Goal: Task Accomplishment & Management: Manage account settings

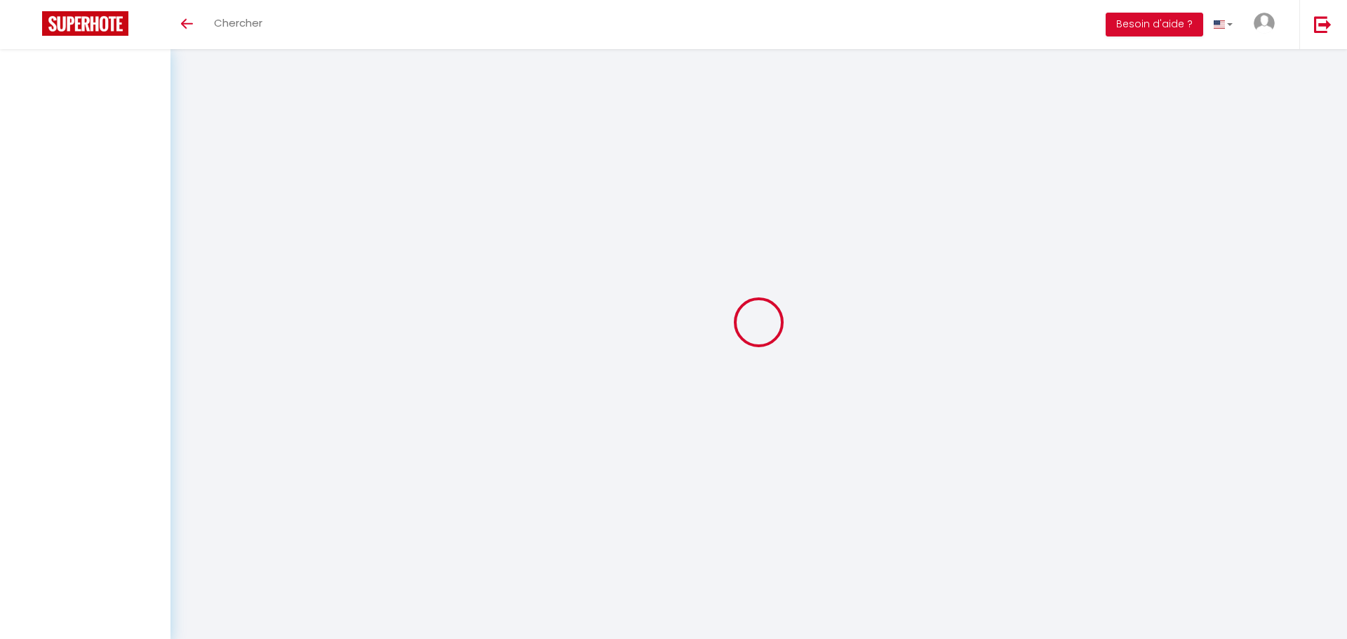
select select
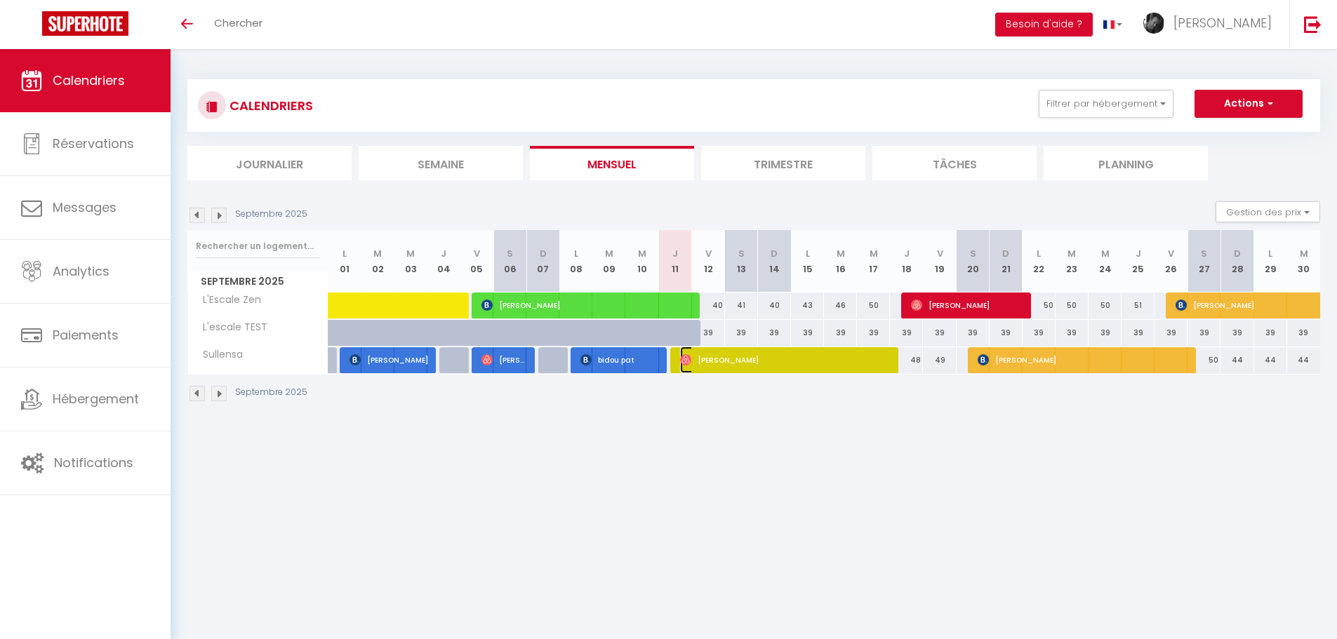
click at [729, 363] on span "[PERSON_NAME]" at bounding box center [786, 360] width 213 height 27
select select "OK"
select select "0"
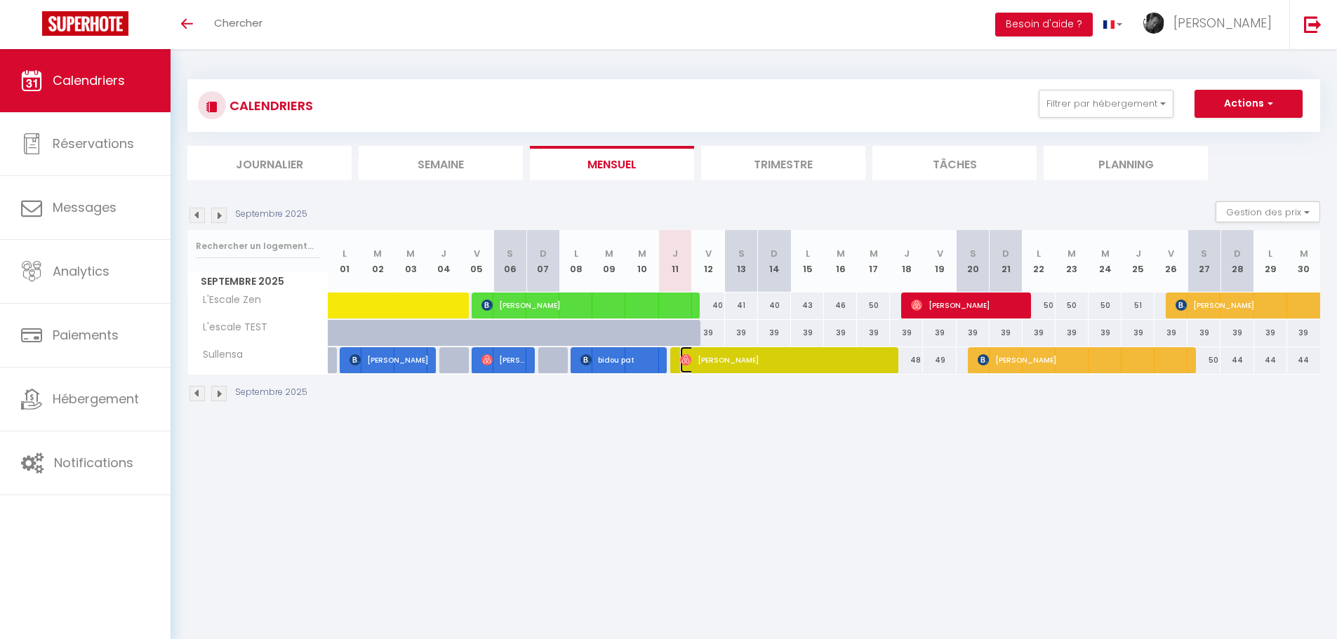
select select "1"
select select
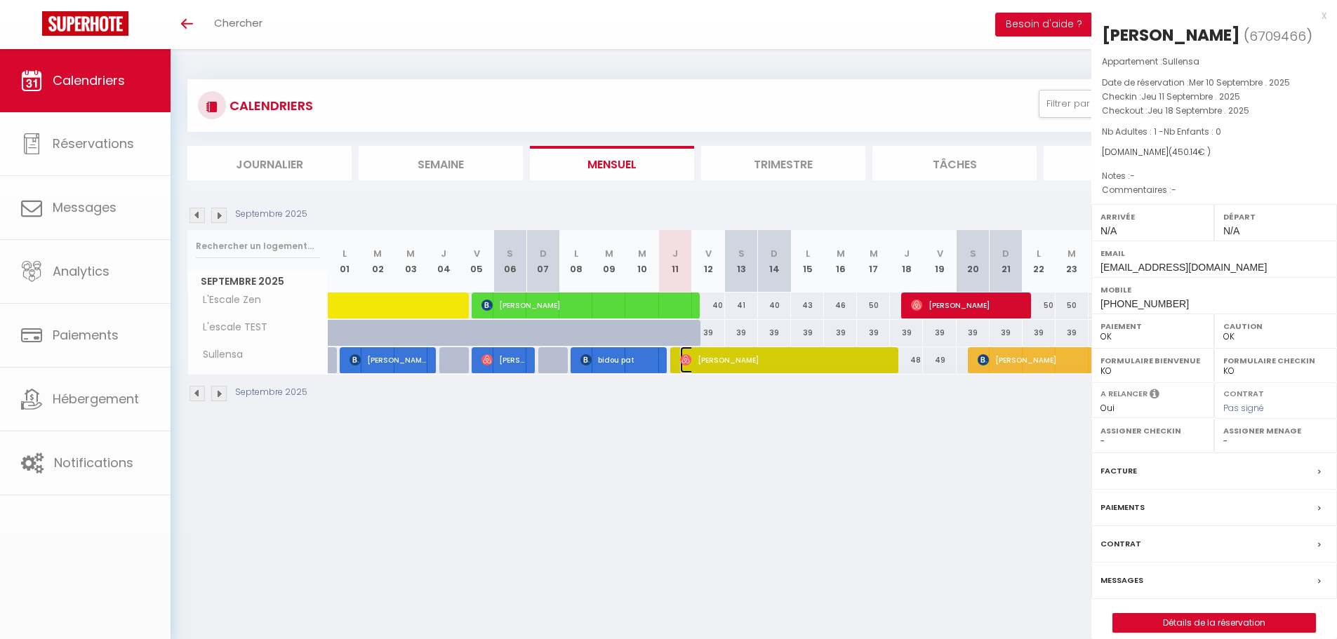
select select "50118"
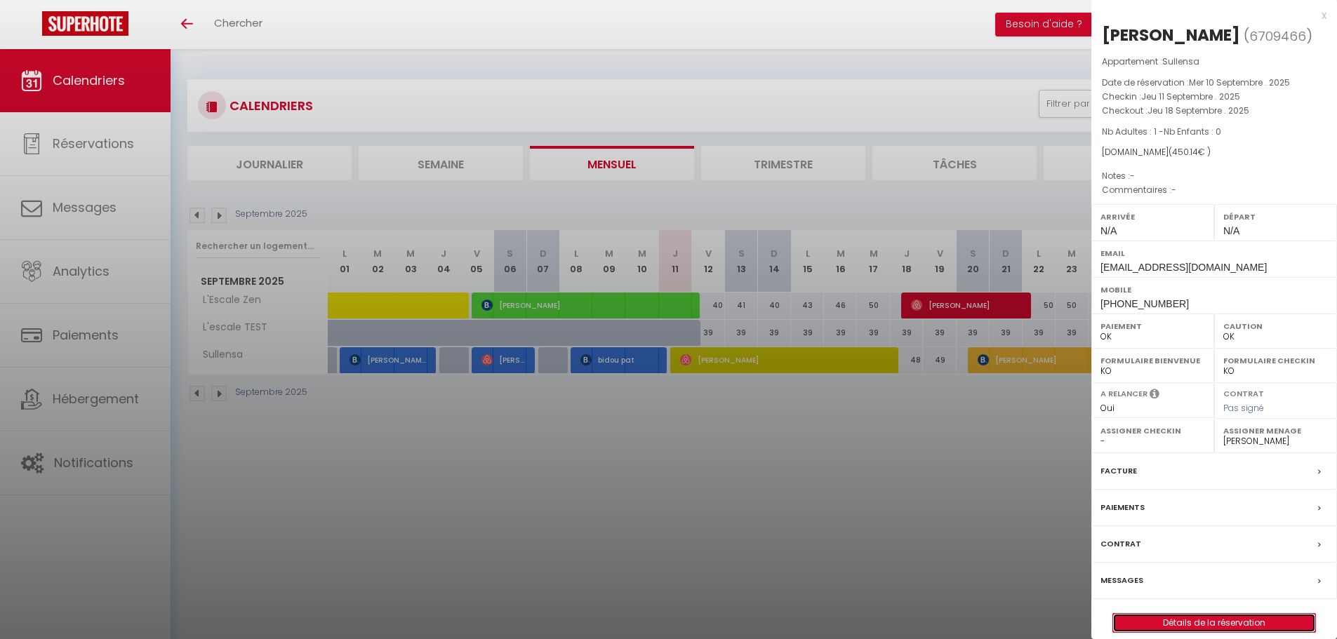
click at [1185, 628] on link "Détails de la réservation" at bounding box center [1214, 623] width 202 height 18
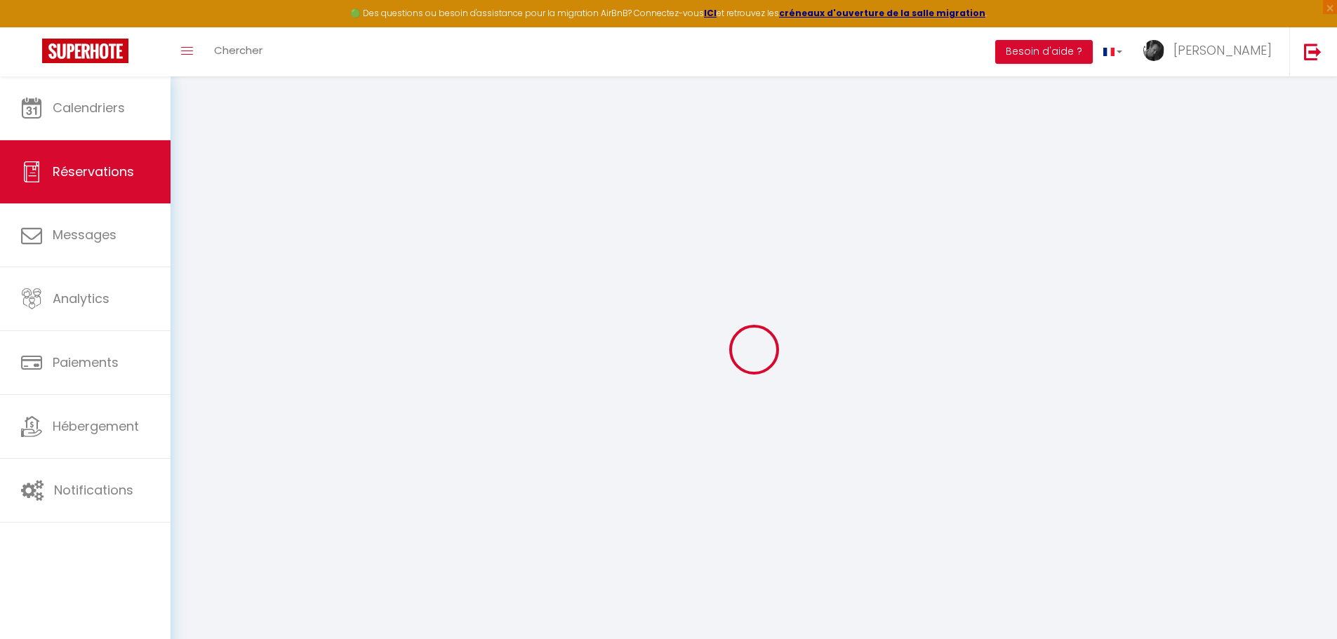
select select
checkbox input "false"
select select
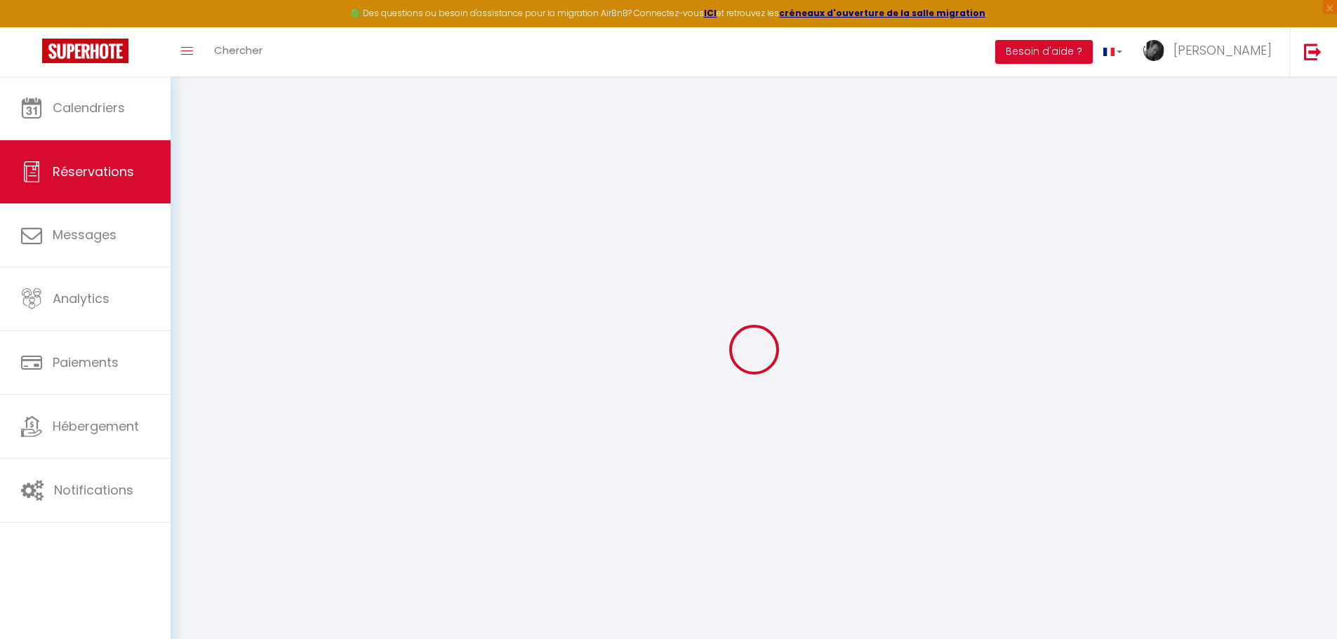
select select
checkbox input "false"
select select
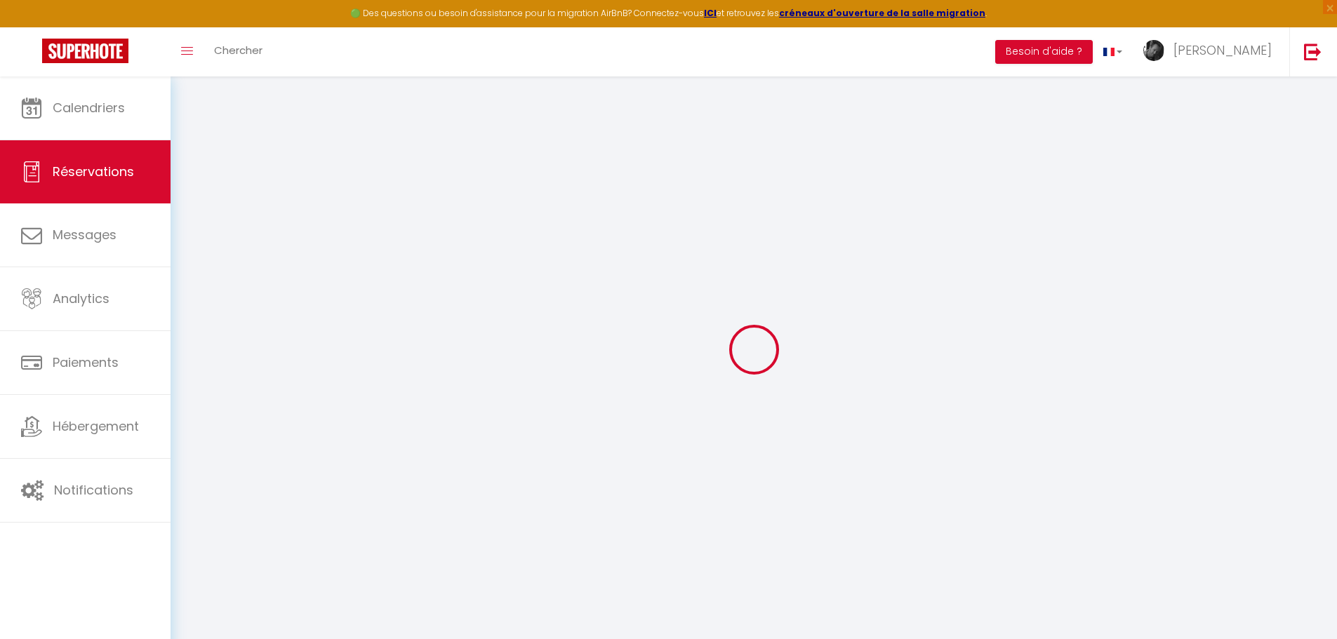
select select
checkbox input "false"
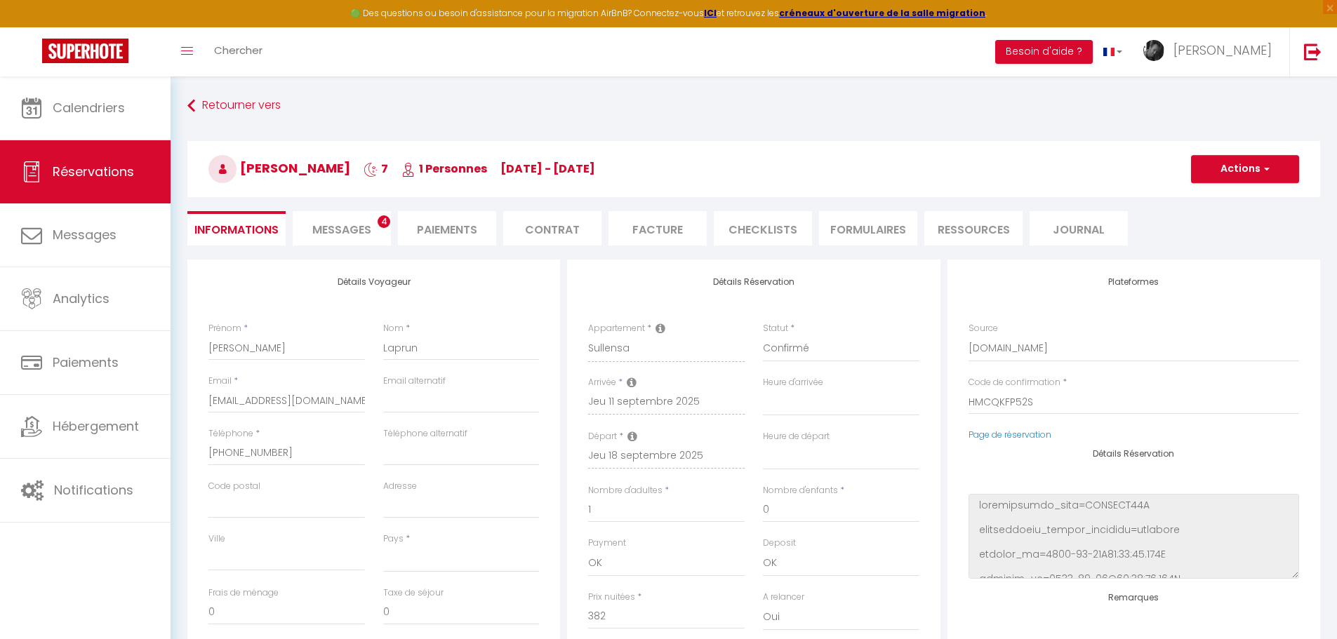
select select
type input "50"
type input "18.14"
select select
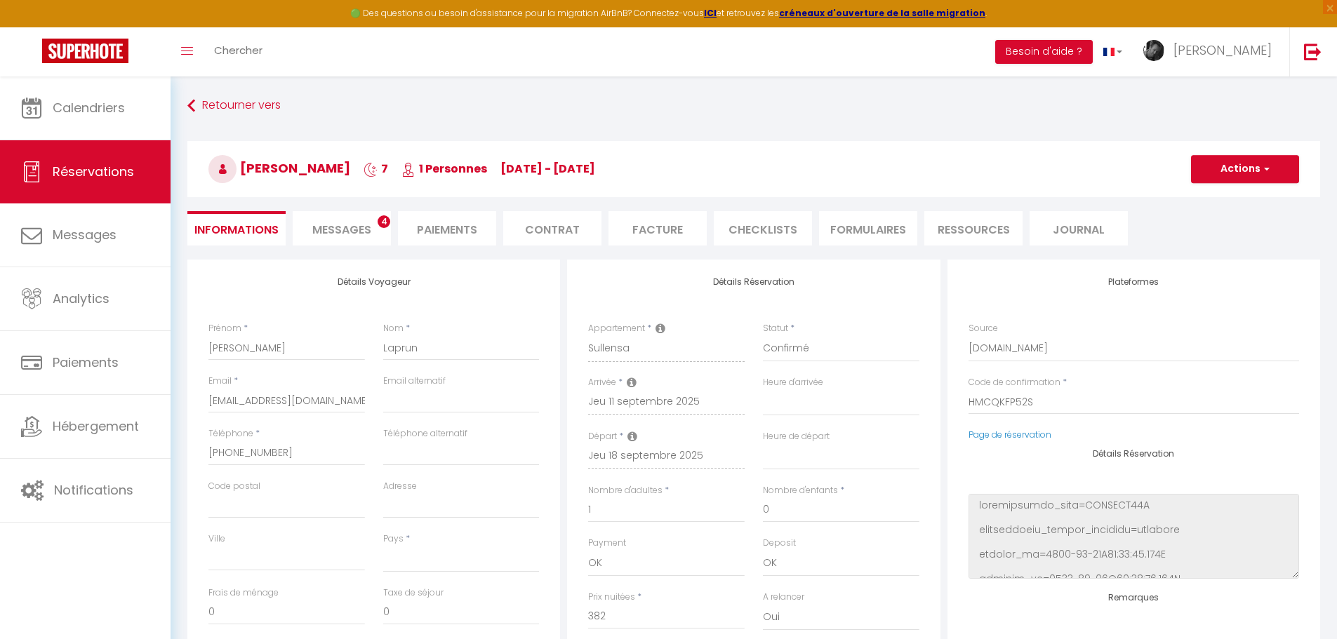
checkbox input "false"
select select
checkbox input "false"
select select
